Goal: Task Accomplishment & Management: Manage account settings

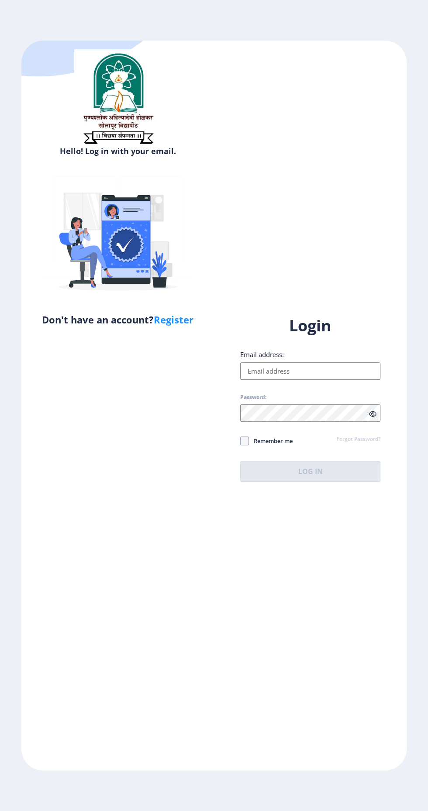
click at [323, 380] on input "Email address:" at bounding box center [310, 370] width 140 height 17
type input "[EMAIL_ADDRESS][DOMAIN_NAME]"
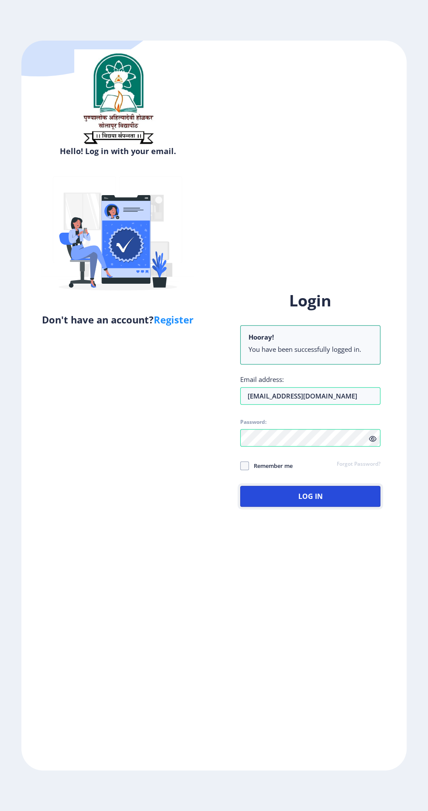
click at [339, 507] on button "Log In" at bounding box center [310, 496] width 140 height 21
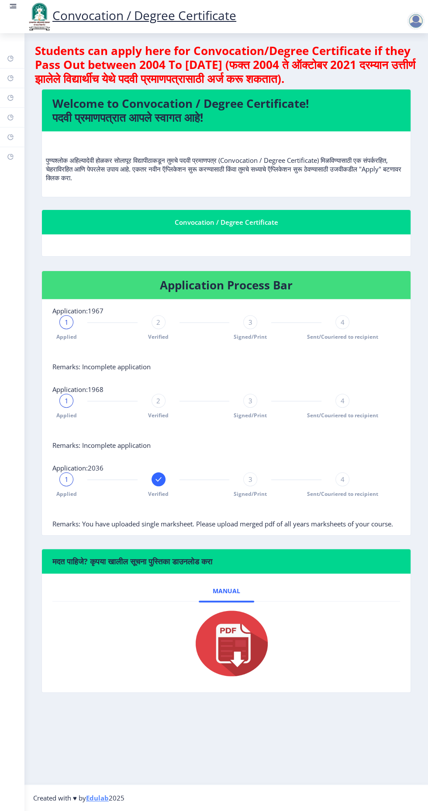
click at [8, 95] on rect at bounding box center [10, 97] width 7 height 7
select select
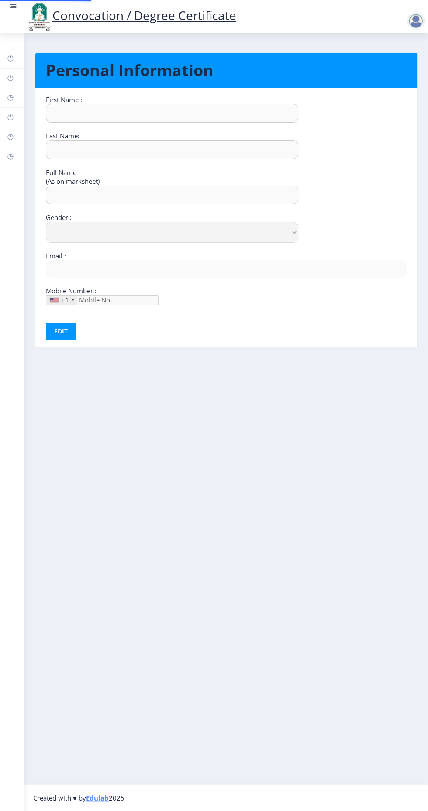
type input "Kiran"
type input "[PERSON_NAME]"
type input "[PERSON_NAME] [PERSON_NAME]"
select select "[DEMOGRAPHIC_DATA]"
type input "[EMAIL_ADDRESS][DOMAIN_NAME]"
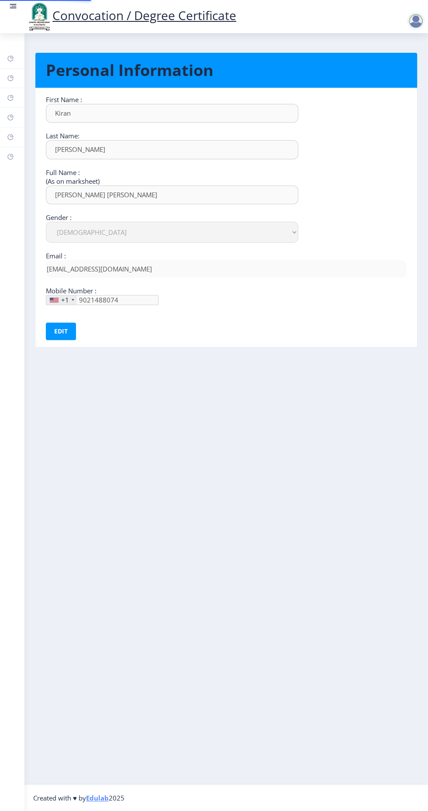
type input "[PHONE_NUMBER]"
click at [10, 99] on rect at bounding box center [10, 97] width 7 height 7
click at [11, 120] on rect at bounding box center [10, 117] width 7 height 7
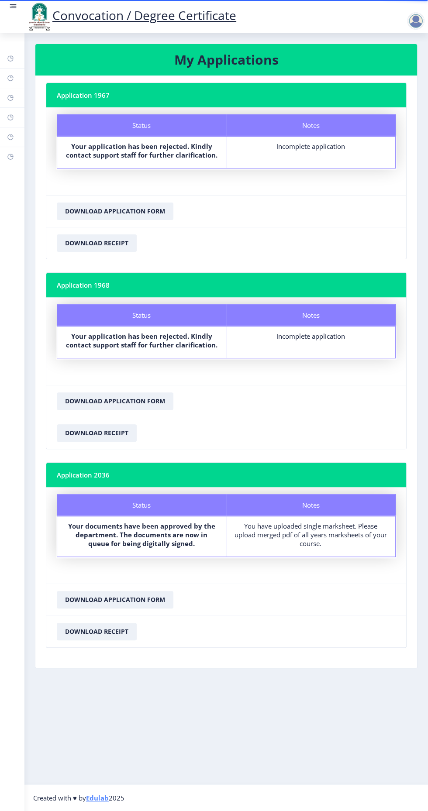
click at [10, 137] on rect at bounding box center [10, 137] width 7 height 7
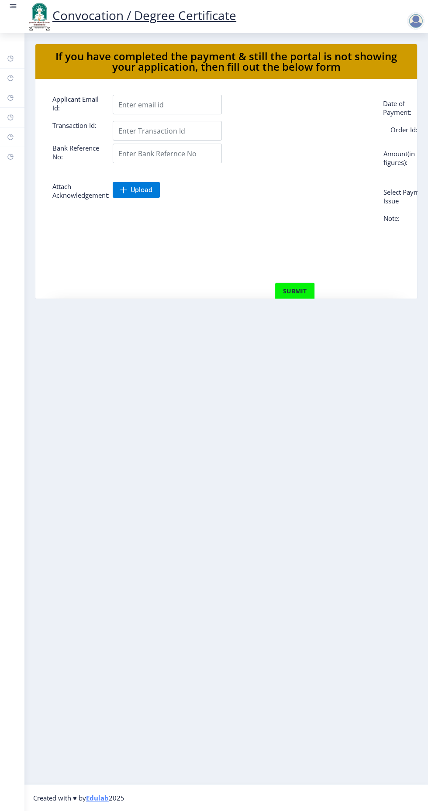
click at [10, 162] on link "Incorrect Certificate" at bounding box center [12, 156] width 24 height 19
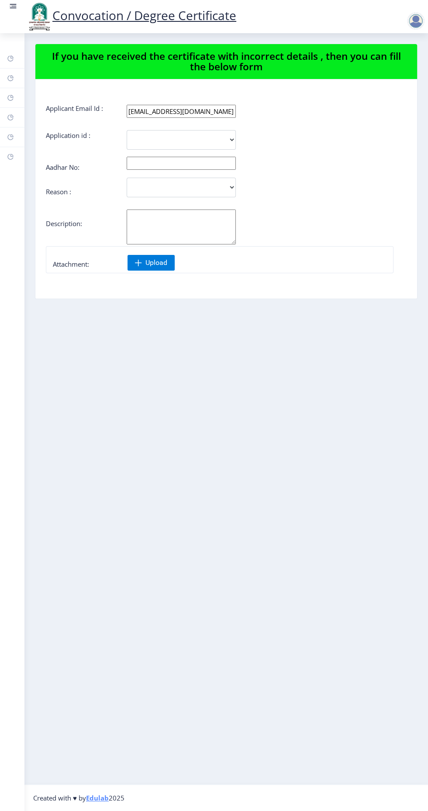
click at [416, 10] on div at bounding box center [417, 17] width 38 height 30
click at [410, 16] on div at bounding box center [415, 20] width 17 height 17
click at [383, 68] on span "Log out" at bounding box center [393, 68] width 56 height 10
